Goal: Task Accomplishment & Management: Complete application form

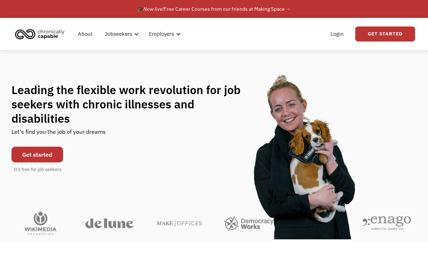
click at [36, 153] on link "Get started" at bounding box center [37, 155] width 52 height 16
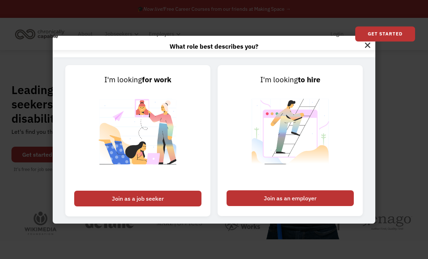
click at [100, 207] on div "Join as a job seeker" at bounding box center [137, 199] width 127 height 16
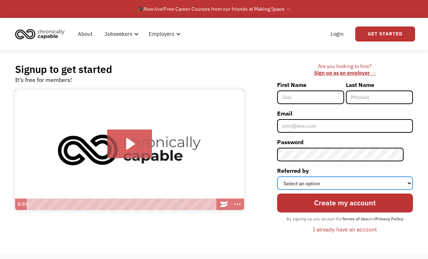
click at [295, 184] on select "Select an option Instagram Facebook Twitter Search Engine News Article Word of …" at bounding box center [345, 184] width 136 height 14
select select "Other"
click at [302, 100] on input "First Name" at bounding box center [310, 98] width 67 height 14
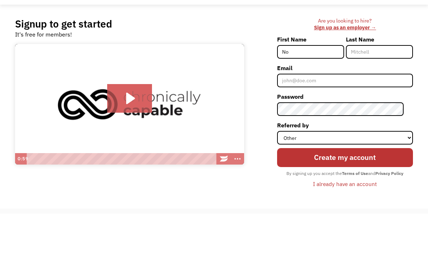
type input "No"
click at [361, 91] on input "Last Name" at bounding box center [379, 98] width 67 height 14
type input "Thanks"
click at [305, 119] on input "Email" at bounding box center [345, 126] width 136 height 14
type input "quod-echelon.7r@icloud.com"
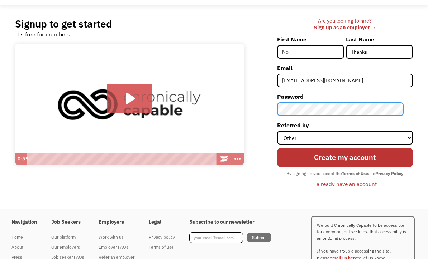
scroll to position [45, 0]
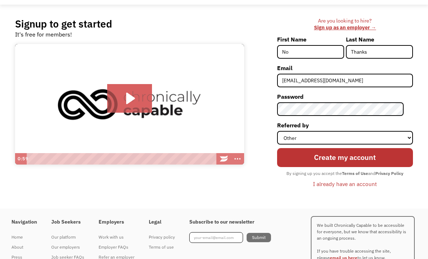
click at [310, 159] on input "Create my account" at bounding box center [345, 158] width 136 height 19
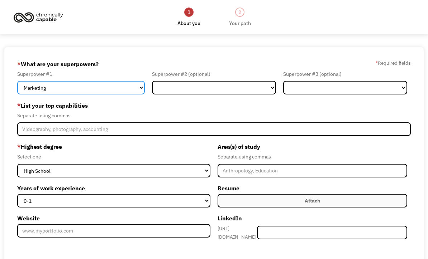
click at [111, 87] on select "Marketing Human Resources Finance Technology Operations Sales Industrial & Manu…" at bounding box center [80, 88] width 127 height 14
select select "Other"
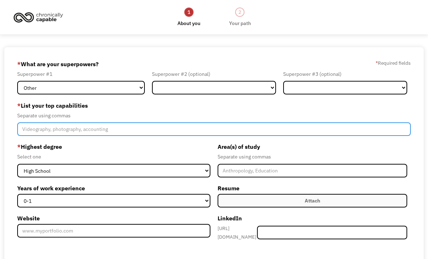
click at [25, 132] on input "Member-Create-Step1" at bounding box center [213, 129] width 393 height 14
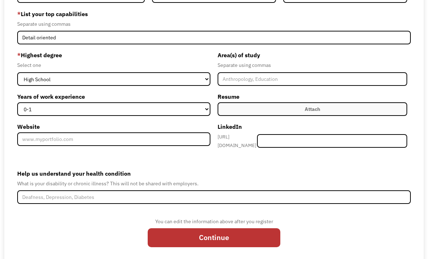
scroll to position [93, 0]
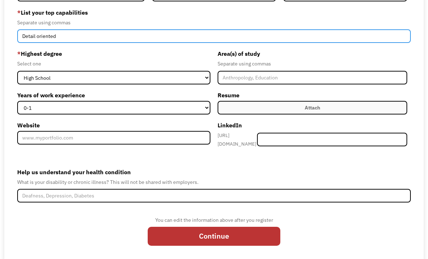
type input "Detail oriented"
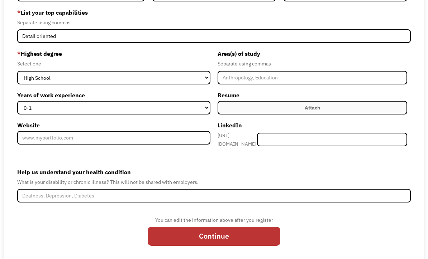
click at [169, 243] on input "Continue" at bounding box center [214, 236] width 133 height 19
type input "Please wait..."
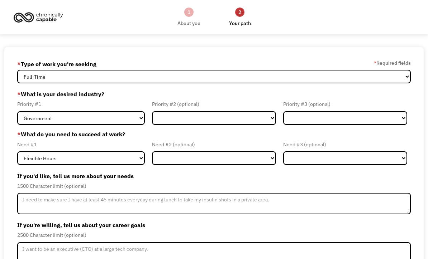
select select "part-time"
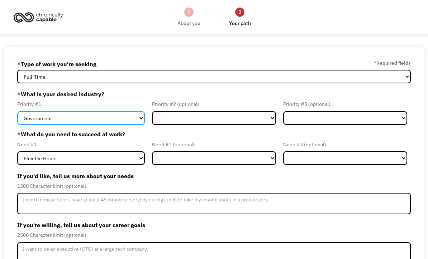
click at [44, 119] on select "Government Finance & Insurance Health & Social Care Tech & Engineering Creative…" at bounding box center [80, 118] width 127 height 14
select select "Other"
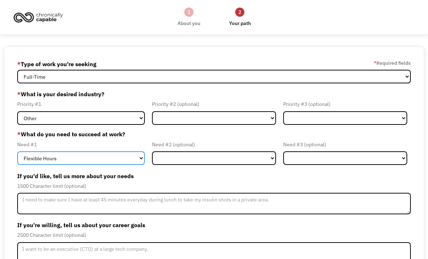
click at [27, 161] on select "Flexible Hours Remote Work Service Animal On-site Accommodations Visual Support…" at bounding box center [80, 158] width 127 height 14
select select "Remote Work"
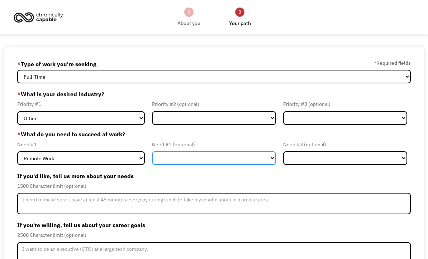
click at [169, 163] on select "Flexible Hours Remote Work Service Animal On-site Accommodations Visual Support…" at bounding box center [214, 158] width 124 height 14
select select "Flexible Hours"
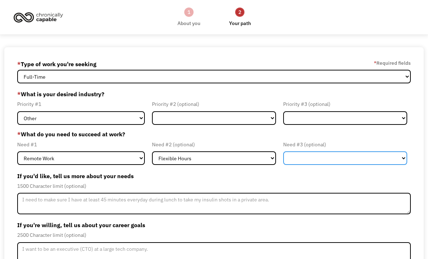
click at [305, 161] on select "Flexible Hours Remote Work Service Animal On-site Accommodations Visual Support…" at bounding box center [345, 158] width 124 height 14
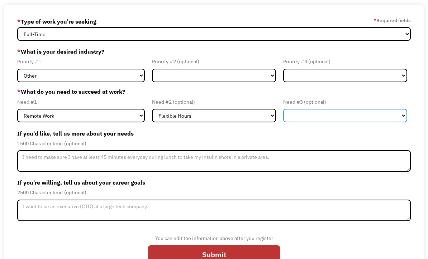
scroll to position [48, 0]
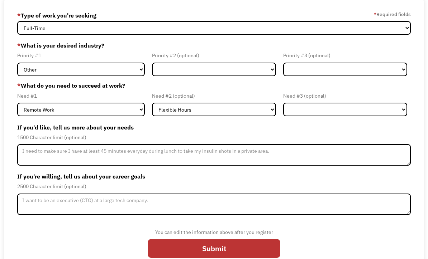
click at [173, 255] on input "Submit" at bounding box center [214, 249] width 133 height 19
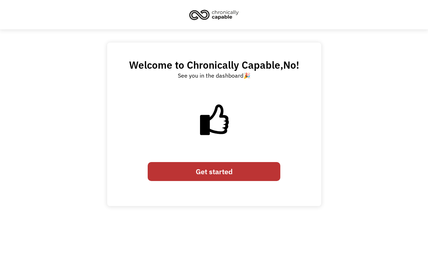
click at [175, 179] on link "Get started" at bounding box center [214, 171] width 133 height 19
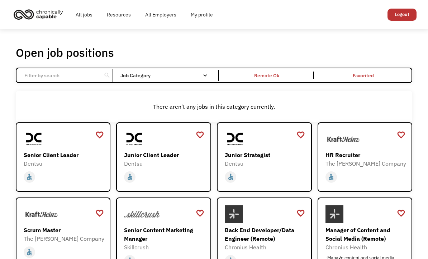
click at [169, 81] on div "Job Category" at bounding box center [167, 75] width 94 height 11
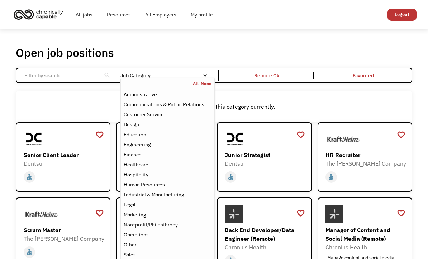
click at [142, 98] on div "Administrative" at bounding box center [140, 94] width 33 height 9
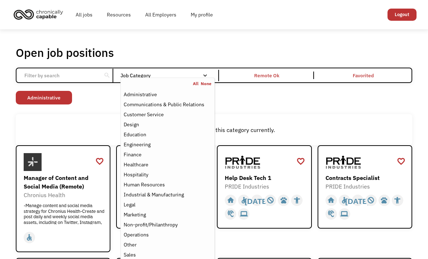
click at [285, 79] on div "Remote Ok" at bounding box center [266, 76] width 93 height 8
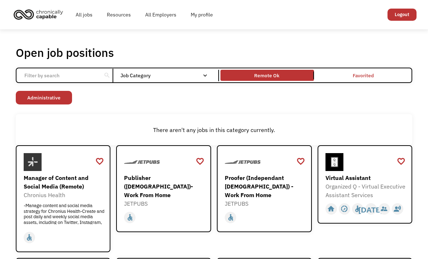
click at [266, 77] on div "Remote Ok" at bounding box center [266, 75] width 25 height 9
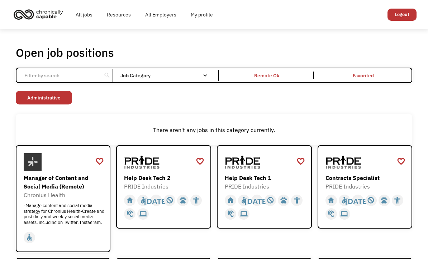
click at [355, 80] on link "Favorited" at bounding box center [363, 75] width 96 height 14
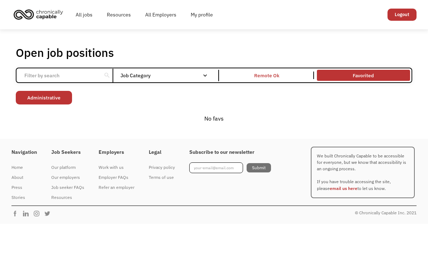
click at [266, 80] on div "Remote Ok" at bounding box center [266, 75] width 25 height 9
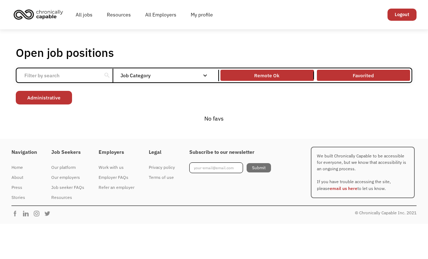
click at [163, 81] on div "Job Category" at bounding box center [167, 75] width 94 height 11
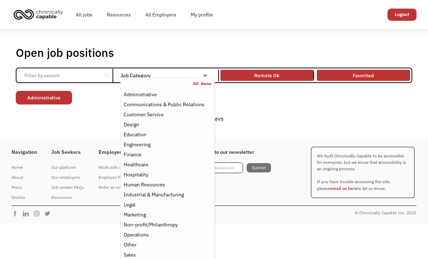
click at [135, 96] on div "Administrative" at bounding box center [140, 94] width 33 height 9
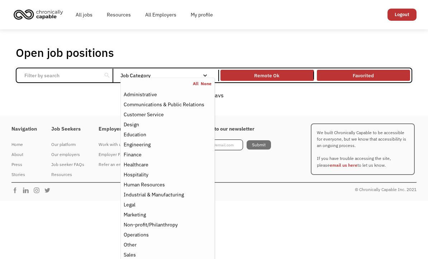
click at [90, 100] on div "No favs" at bounding box center [214, 95] width 396 height 9
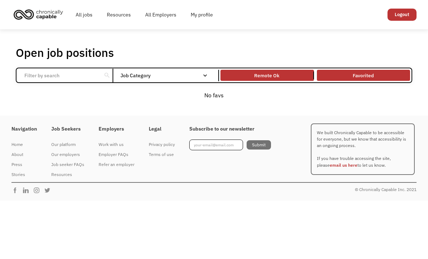
click at [380, 80] on link "Favorited" at bounding box center [363, 75] width 96 height 14
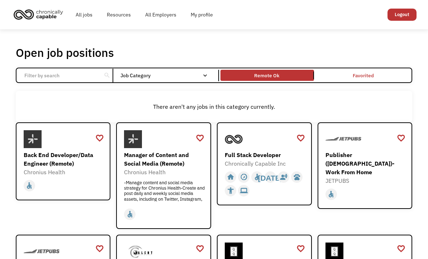
click at [150, 78] on div "Job Category" at bounding box center [167, 75] width 94 height 5
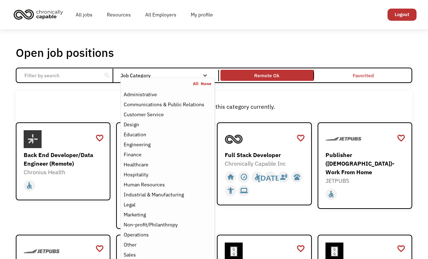
click at [138, 96] on div "Administrative" at bounding box center [140, 94] width 33 height 9
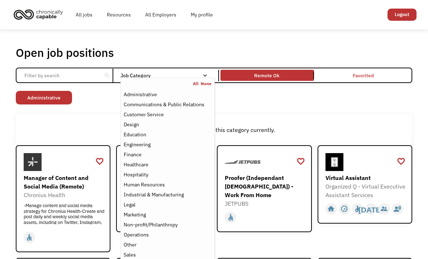
click at [9, 131] on div "Open job positions You have X liked items Search search Filter by category Admi…" at bounding box center [214, 263] width 410 height 443
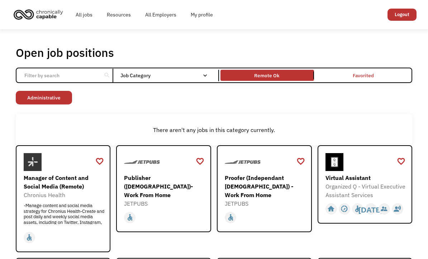
click at [147, 78] on div "Job Category" at bounding box center [167, 75] width 94 height 5
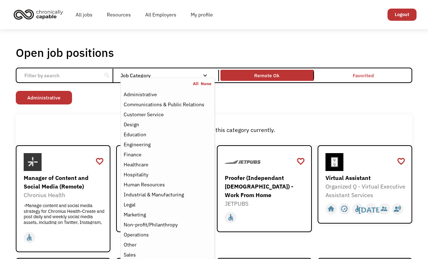
click at [56, 100] on link "Administrative" at bounding box center [44, 98] width 56 height 14
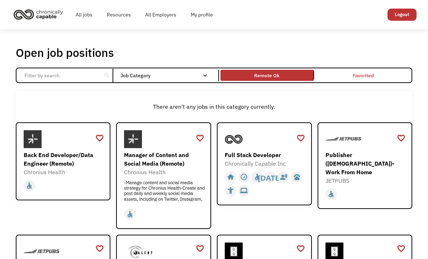
click at [36, 78] on input "Email Form" at bounding box center [59, 76] width 78 height 14
type input "Part time"
click input "Email Form" at bounding box center [0, 0] width 0 height 0
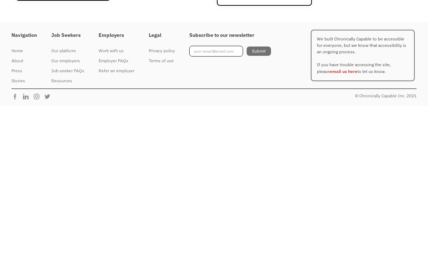
click at [128, 243] on div "© Chronically Capable Inc. 2021" at bounding box center [213, 248] width 405 height 11
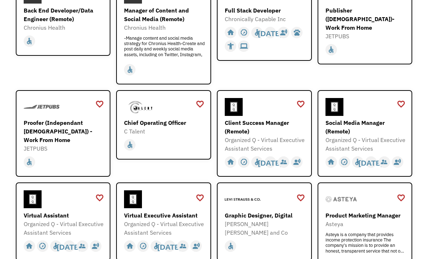
scroll to position [144, 0]
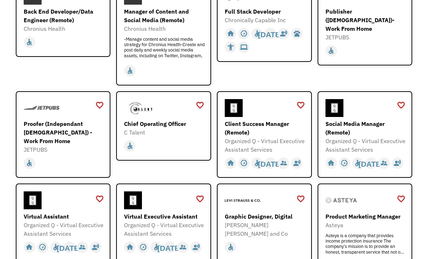
click at [44, 221] on div "Virtual Assistant" at bounding box center [64, 216] width 81 height 9
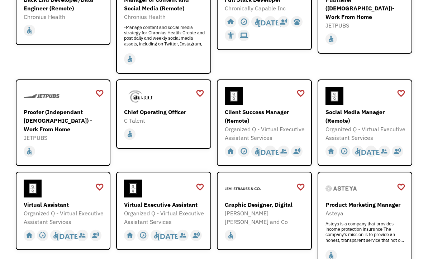
click at [153, 220] on div "Organized Q - Virtual Executive Assistant Services" at bounding box center [164, 217] width 81 height 17
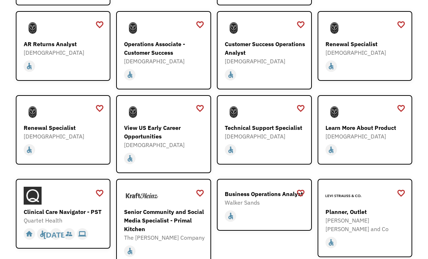
scroll to position [550, 0]
click at [31, 128] on div "Renewal Specialist" at bounding box center [64, 128] width 81 height 9
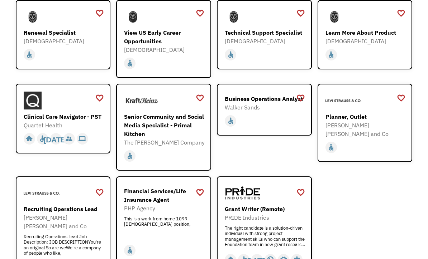
scroll to position [645, 0]
click at [61, 117] on div "Clinical Care Navigator - PST" at bounding box center [64, 116] width 81 height 9
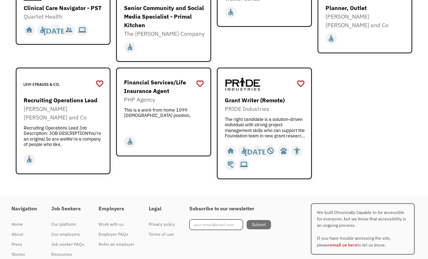
scroll to position [777, 0]
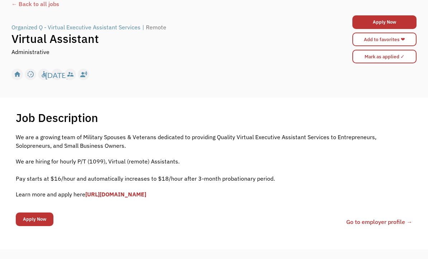
scroll to position [46, 0]
click at [121, 198] on link "[URL][DOMAIN_NAME]" at bounding box center [115, 194] width 61 height 7
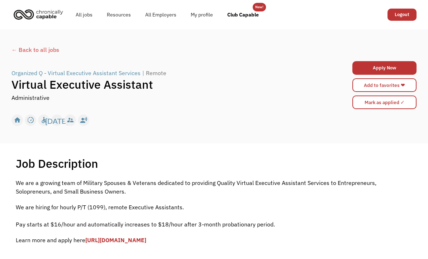
click at [126, 244] on link "[URL][DOMAIN_NAME]" at bounding box center [115, 240] width 61 height 7
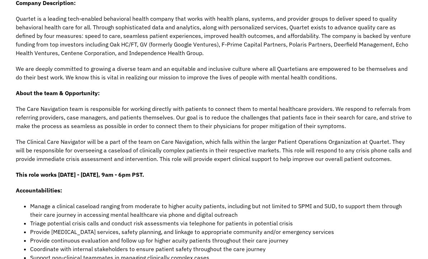
scroll to position [204, 0]
